Goal: Find specific page/section: Find specific page/section

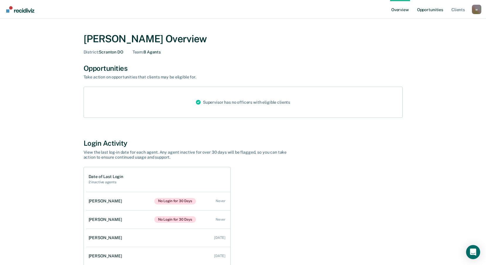
click at [430, 10] on link "Opportunities" at bounding box center [430, 9] width 28 height 19
